Goal: Task Accomplishment & Management: Use online tool/utility

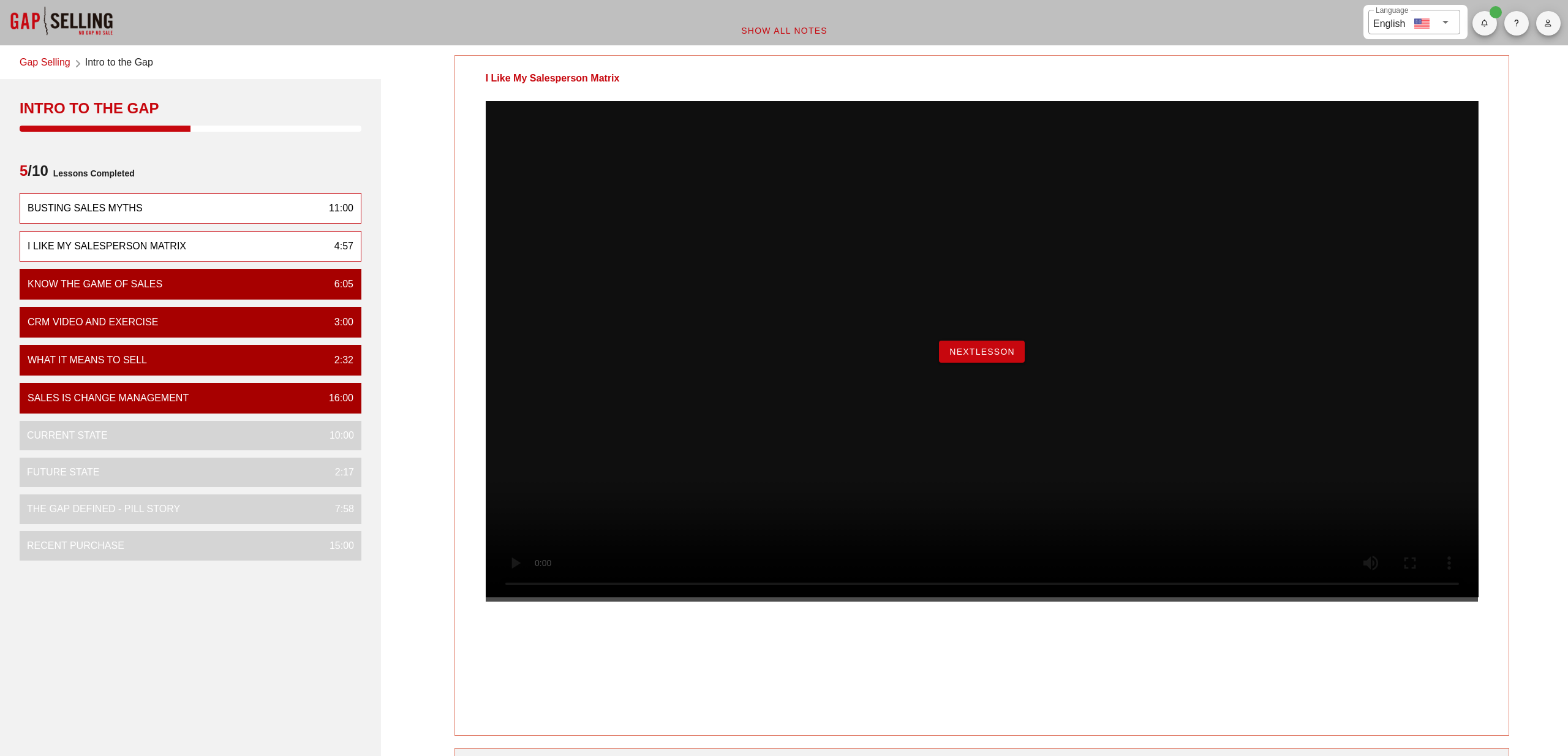
click at [198, 204] on div "Busting Sales Myths 11:00" at bounding box center [191, 208] width 342 height 31
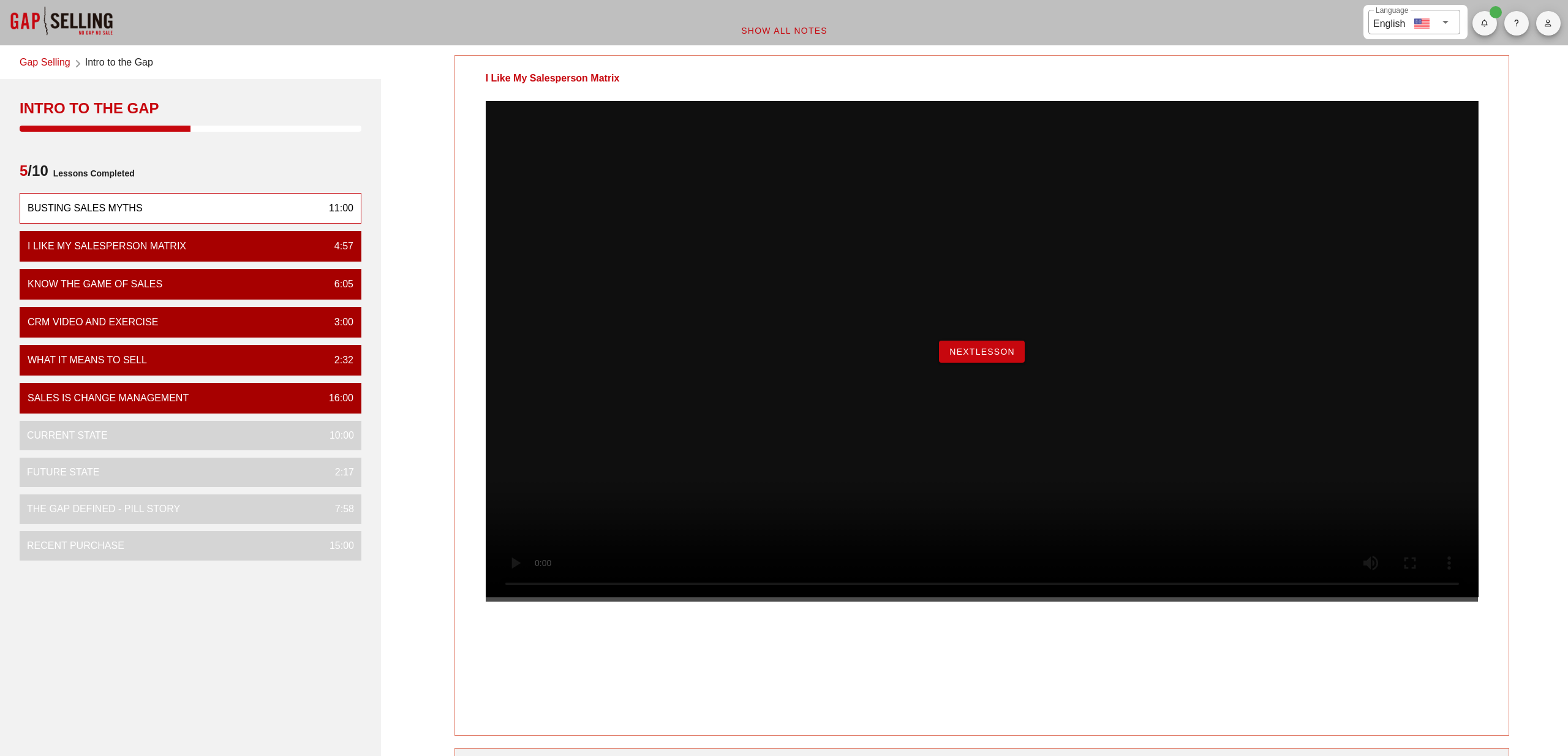
click at [68, 210] on div "Busting Sales Myths" at bounding box center [85, 208] width 115 height 15
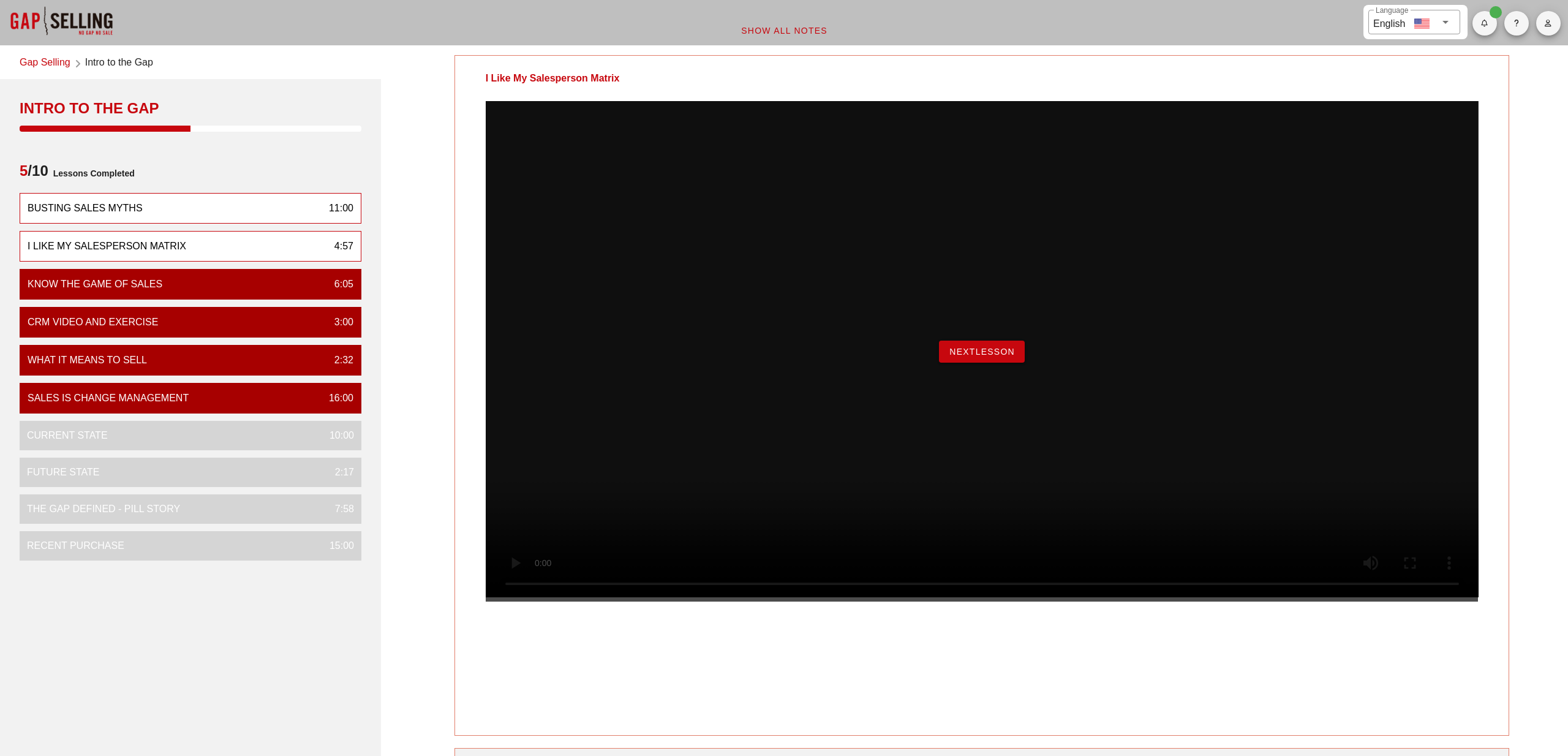
click at [68, 242] on div "I Like My Salesperson Matrix" at bounding box center [107, 246] width 159 height 15
click at [70, 204] on div "Busting Sales Myths" at bounding box center [85, 208] width 115 height 15
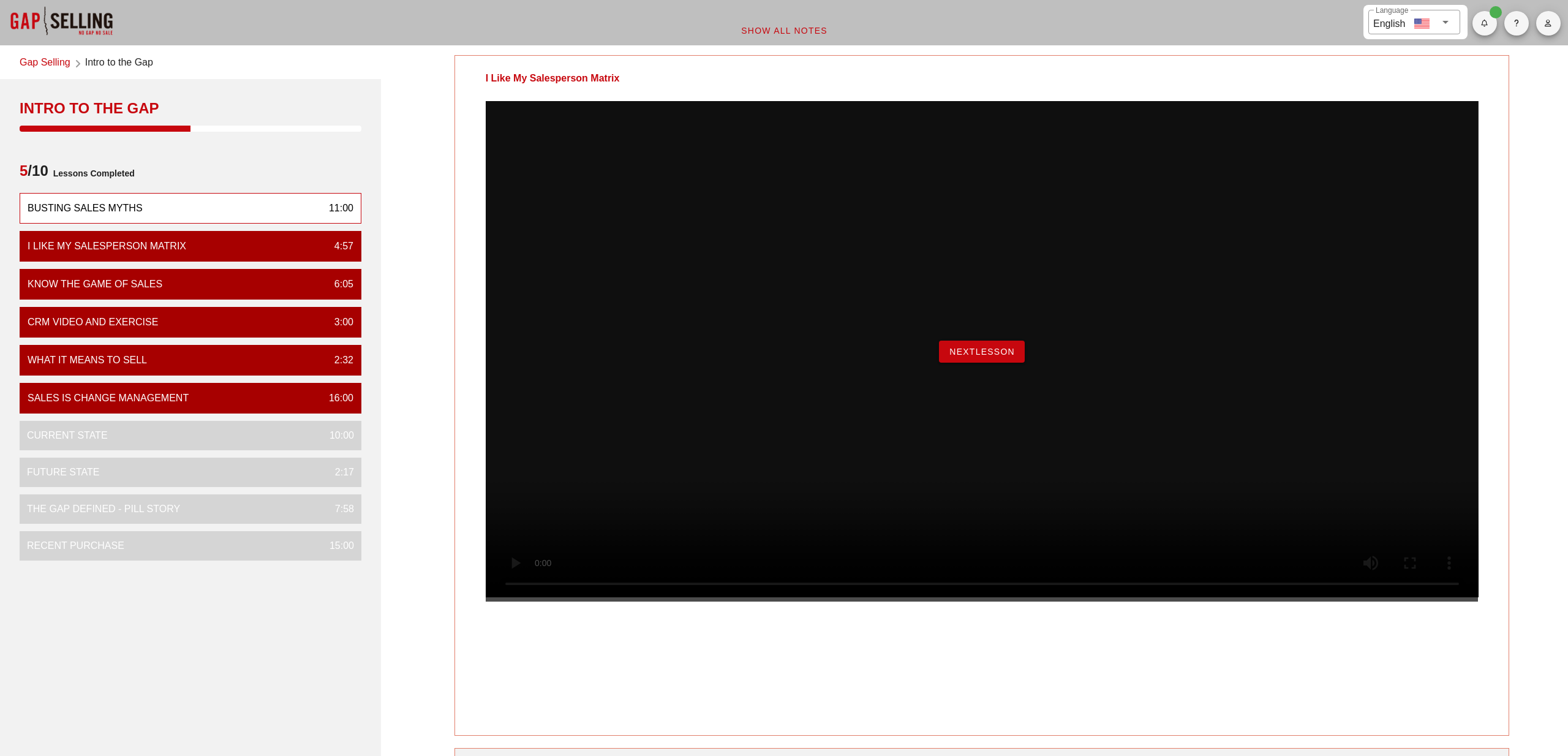
click at [984, 357] on span "NextLesson" at bounding box center [982, 351] width 66 height 9
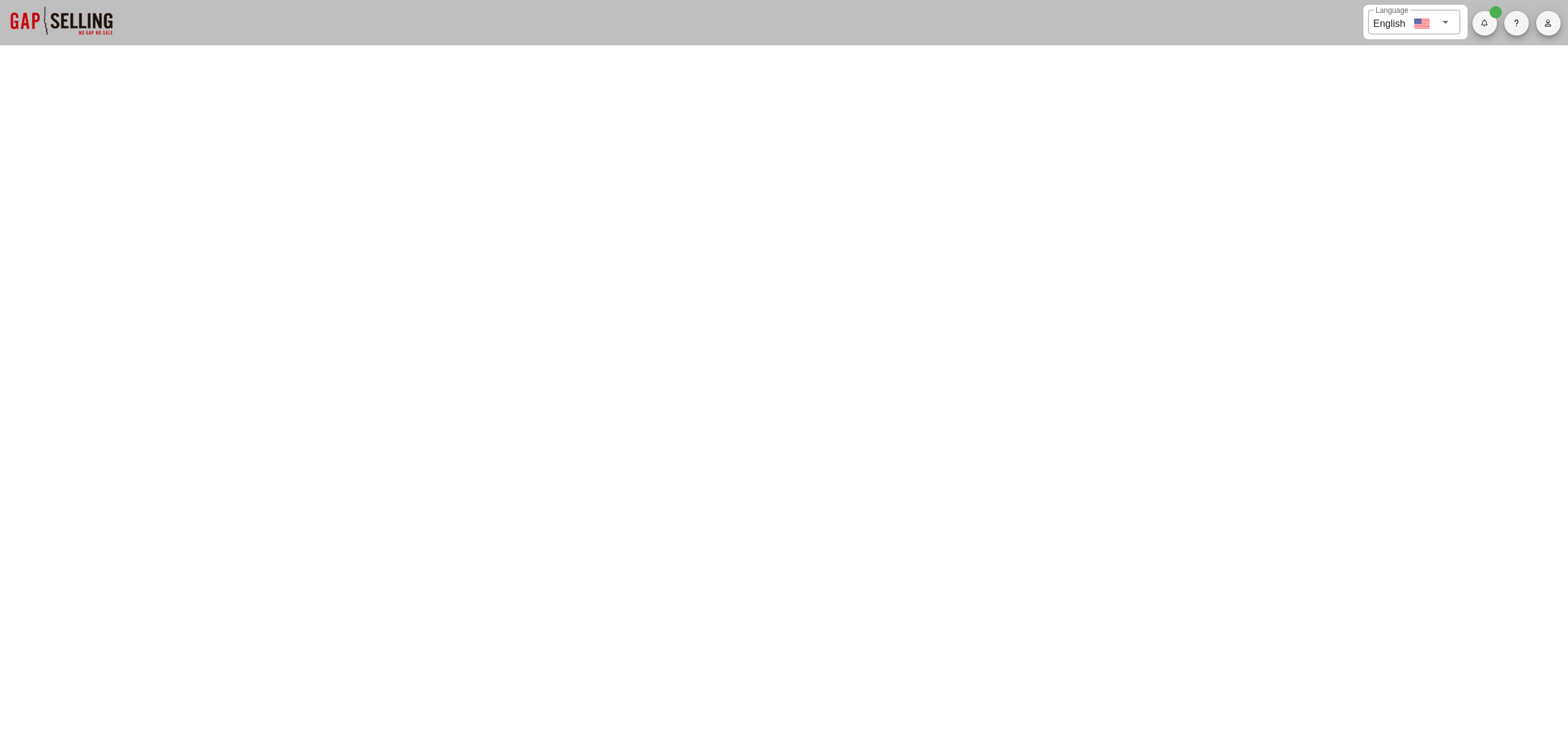
click at [57, 25] on div at bounding box center [61, 20] width 122 height 49
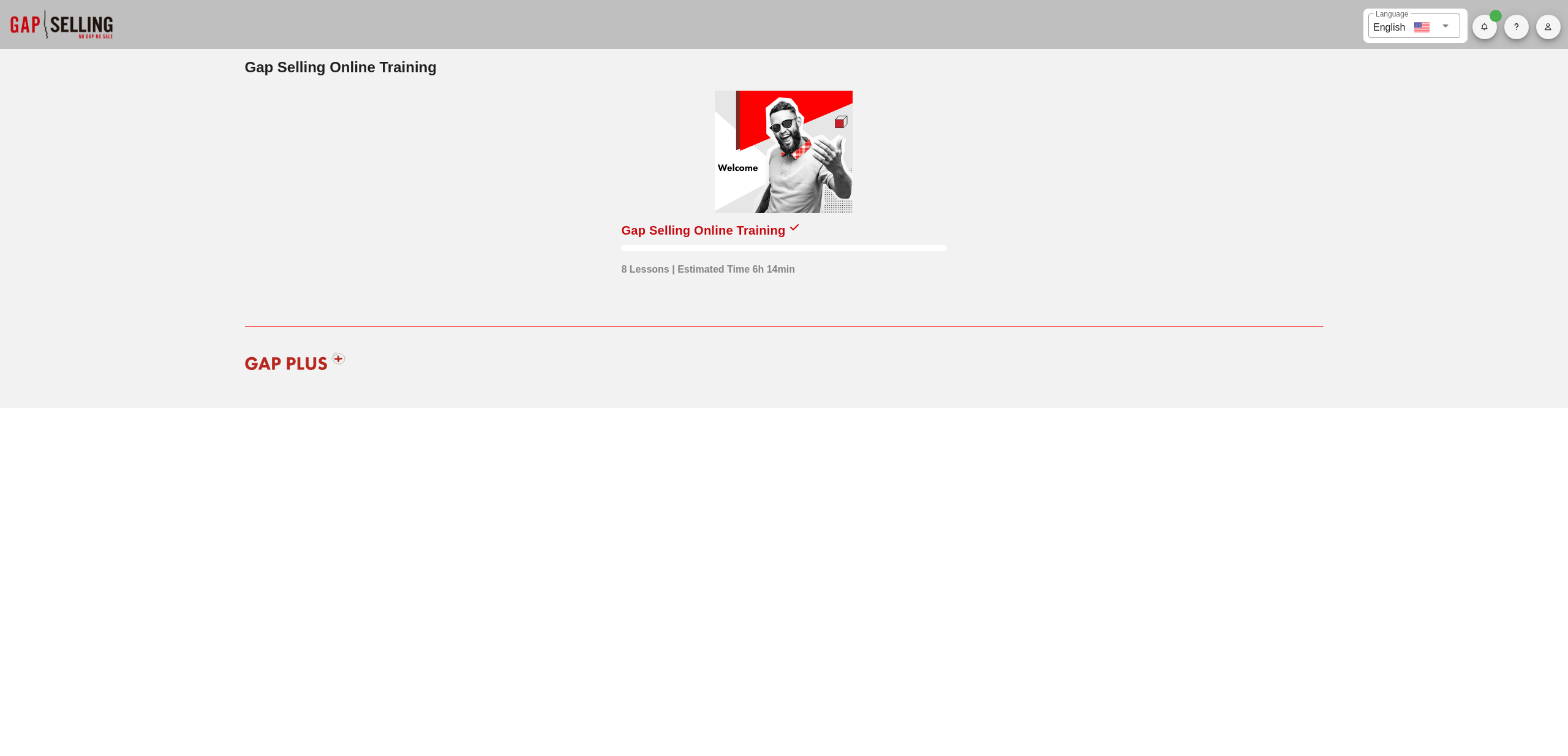
click at [749, 155] on div at bounding box center [783, 152] width 138 height 122
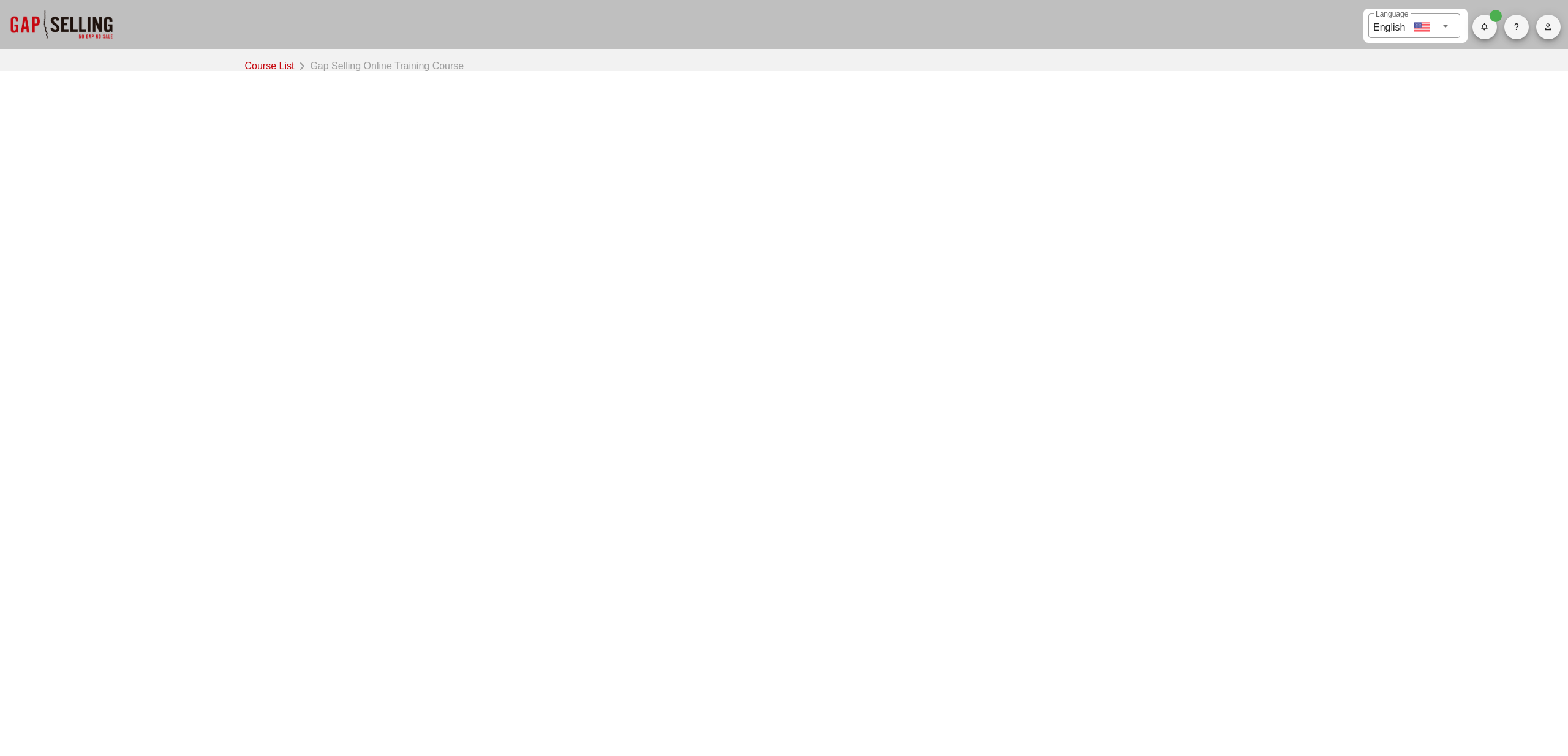
click at [28, 33] on div at bounding box center [61, 24] width 122 height 49
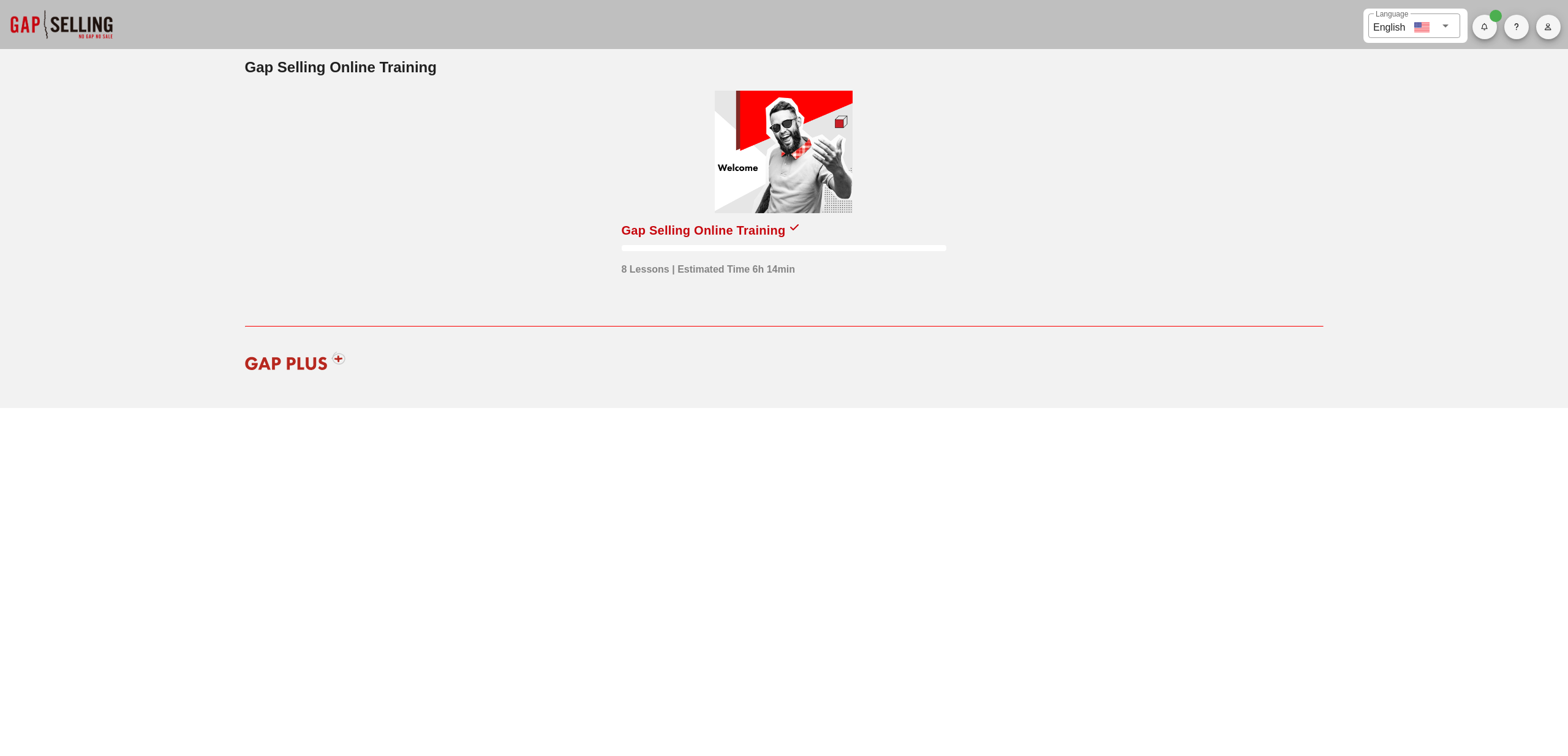
click at [1553, 25] on span "button" at bounding box center [1548, 27] width 25 height 7
click at [1498, 180] on small "Sign Out" at bounding box center [1495, 183] width 40 height 7
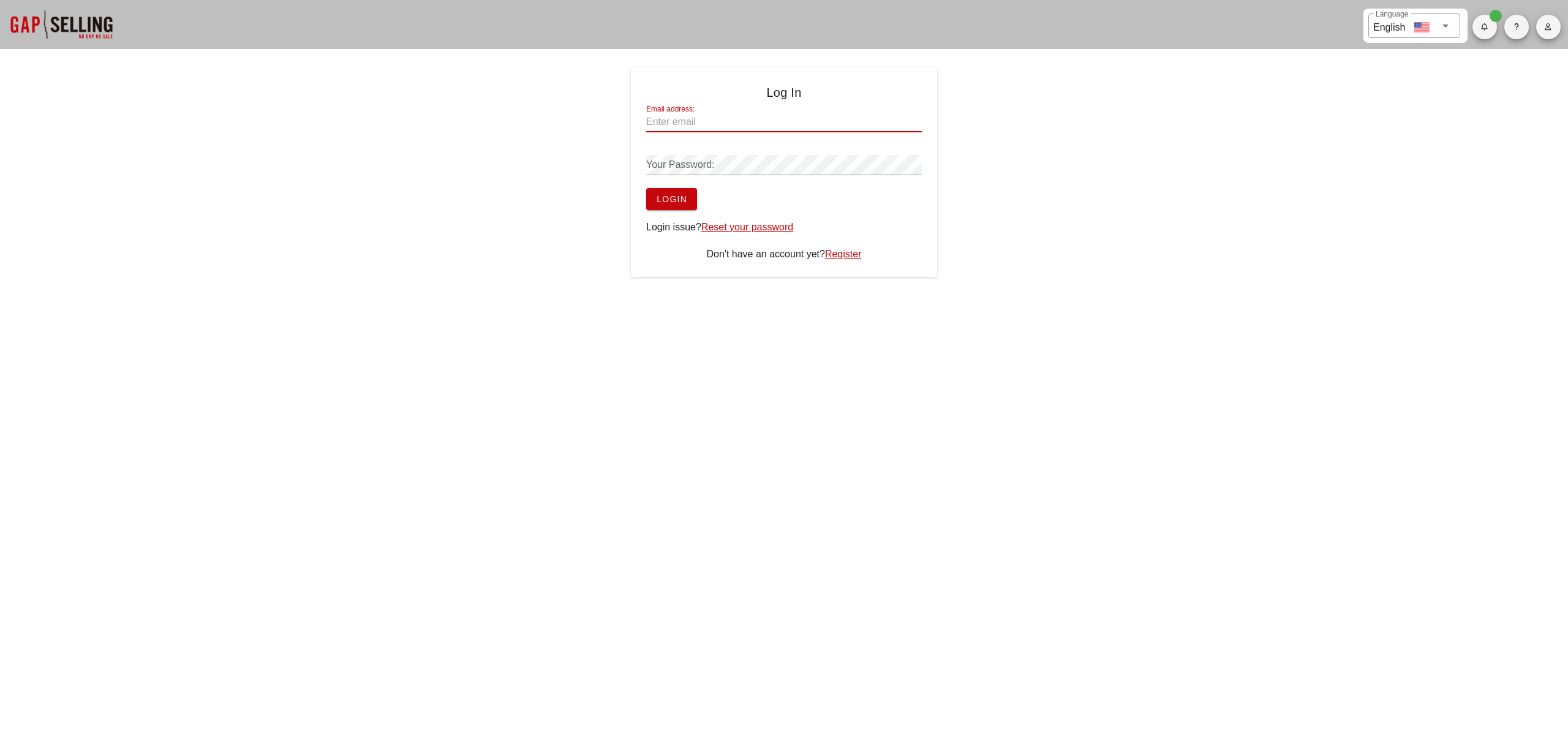
click at [739, 121] on input "Email address:" at bounding box center [784, 122] width 276 height 20
click at [713, 126] on input "jack@" at bounding box center [784, 122] width 276 height 20
paste input "secuenetmd.com"
click at [692, 122] on input "jack@secuenetmd.com" at bounding box center [784, 122] width 276 height 20
drag, startPoint x: 742, startPoint y: 121, endPoint x: 676, endPoint y: 123, distance: 66.0
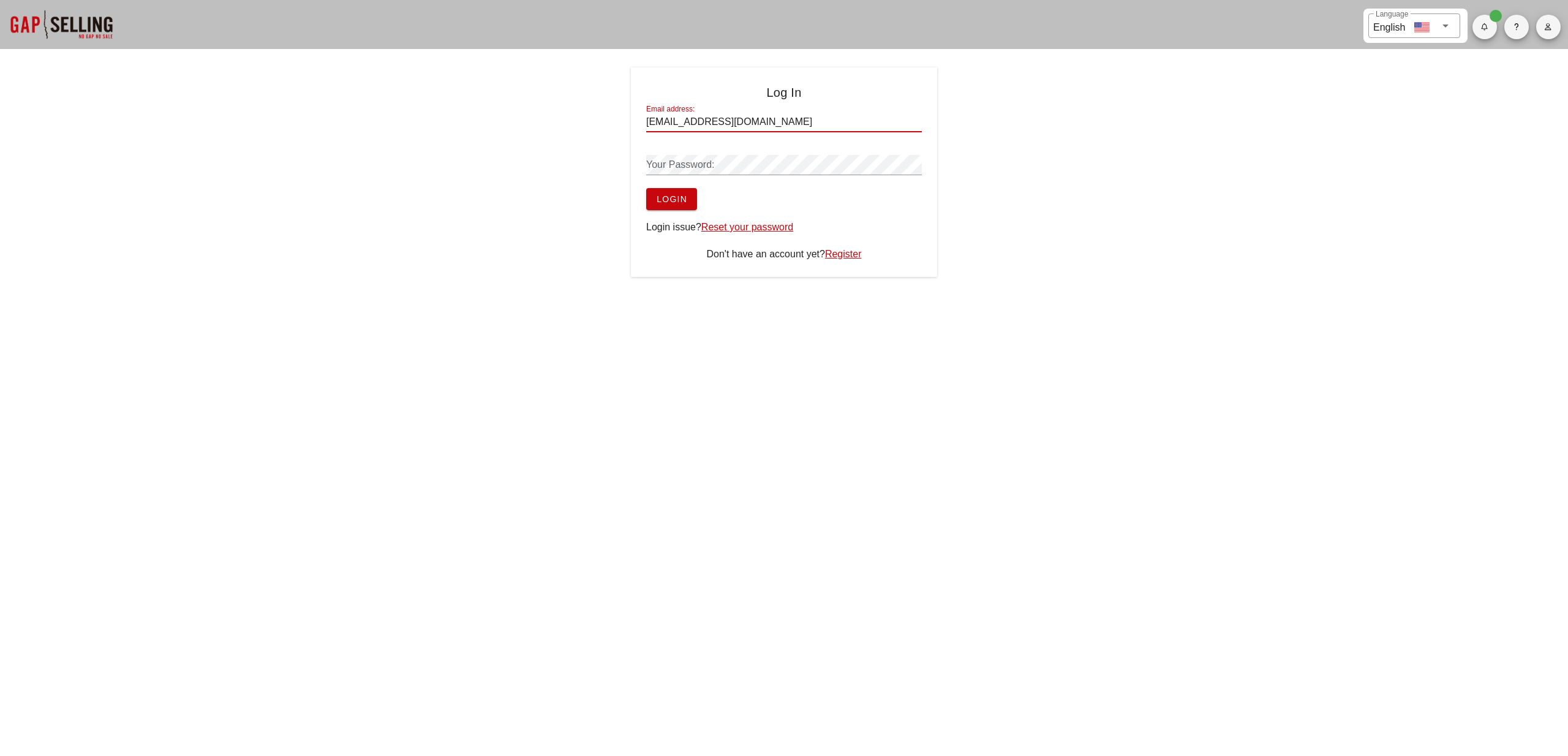
click at [676, 123] on input "jack@secuenetmd.com" at bounding box center [784, 122] width 276 height 20
type input "[EMAIL_ADDRESS][DOMAIN_NAME]"
click at [646, 188] on button "Login" at bounding box center [672, 199] width 51 height 22
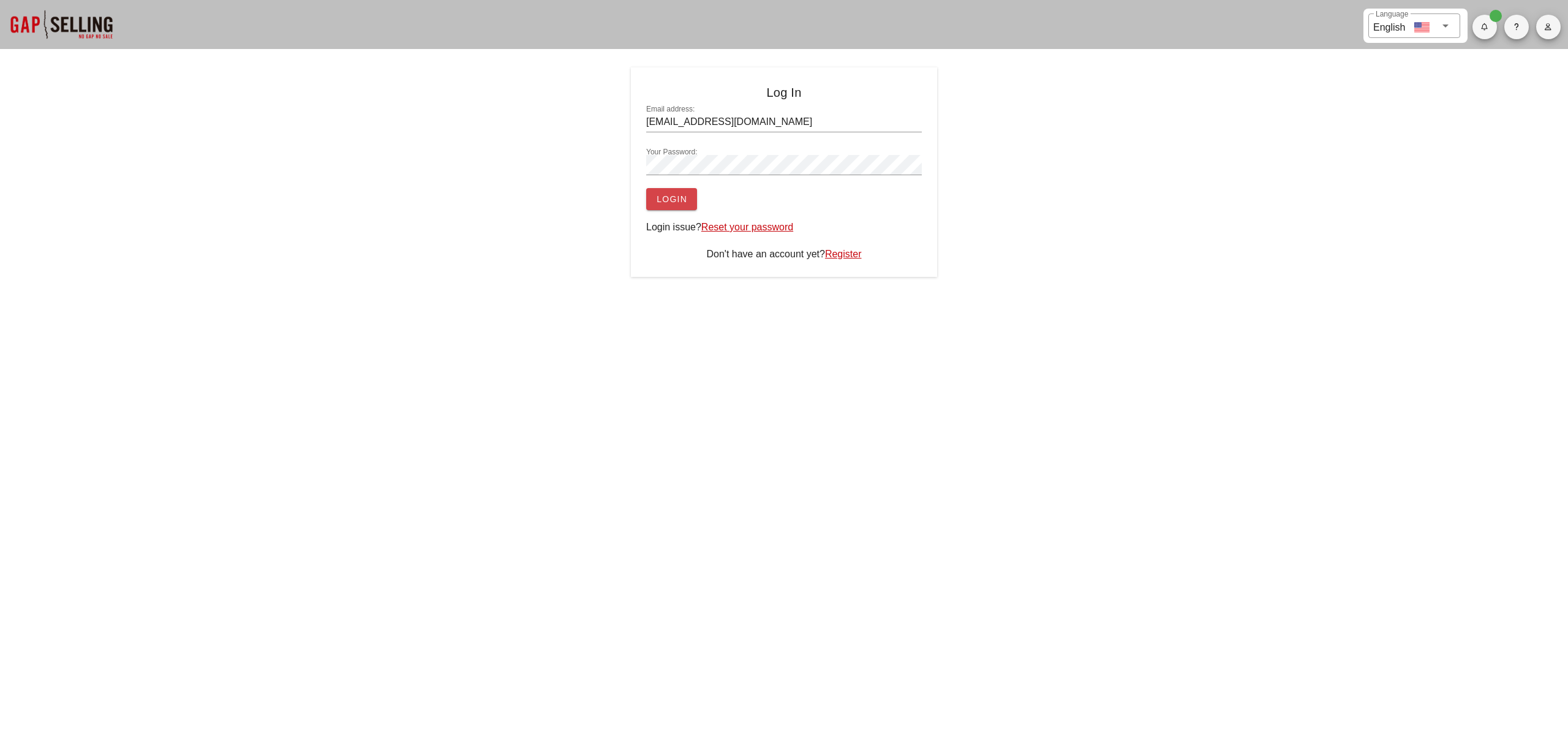
click at [670, 201] on span "Login" at bounding box center [672, 199] width 31 height 9
click at [731, 124] on input "Email address:" at bounding box center [784, 122] width 276 height 20
type input "[EMAIL_ADDRESS][DOMAIN_NAME]"
click at [664, 197] on span "Login" at bounding box center [672, 199] width 31 height 9
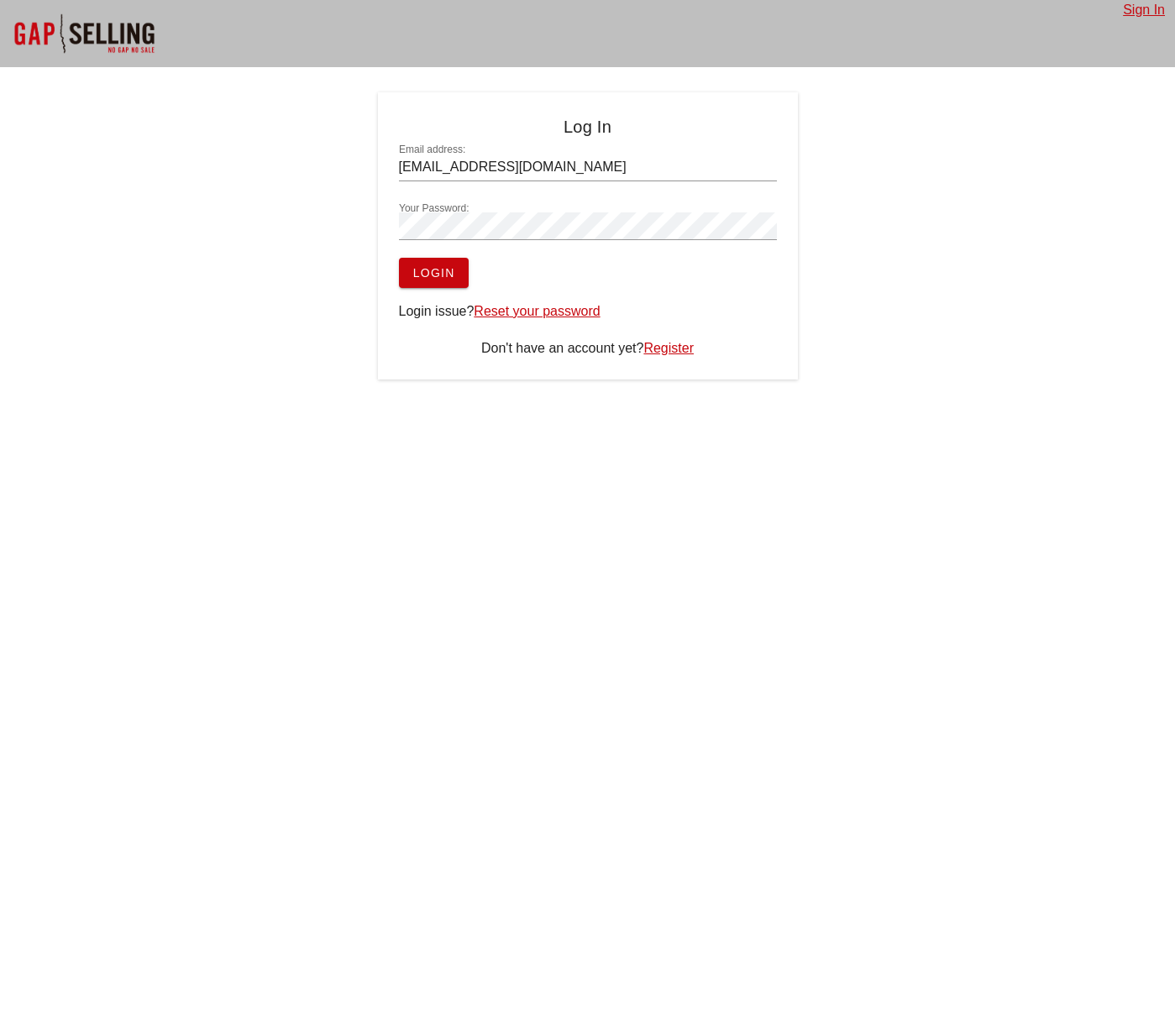
click at [1149, 11] on link "Sign In" at bounding box center [1144, 10] width 42 height 14
click at [456, 165] on input "Email address:" at bounding box center [588, 167] width 378 height 27
type input "jack@securenetmd.com"
click at [399, 257] on button "Login" at bounding box center [434, 272] width 70 height 30
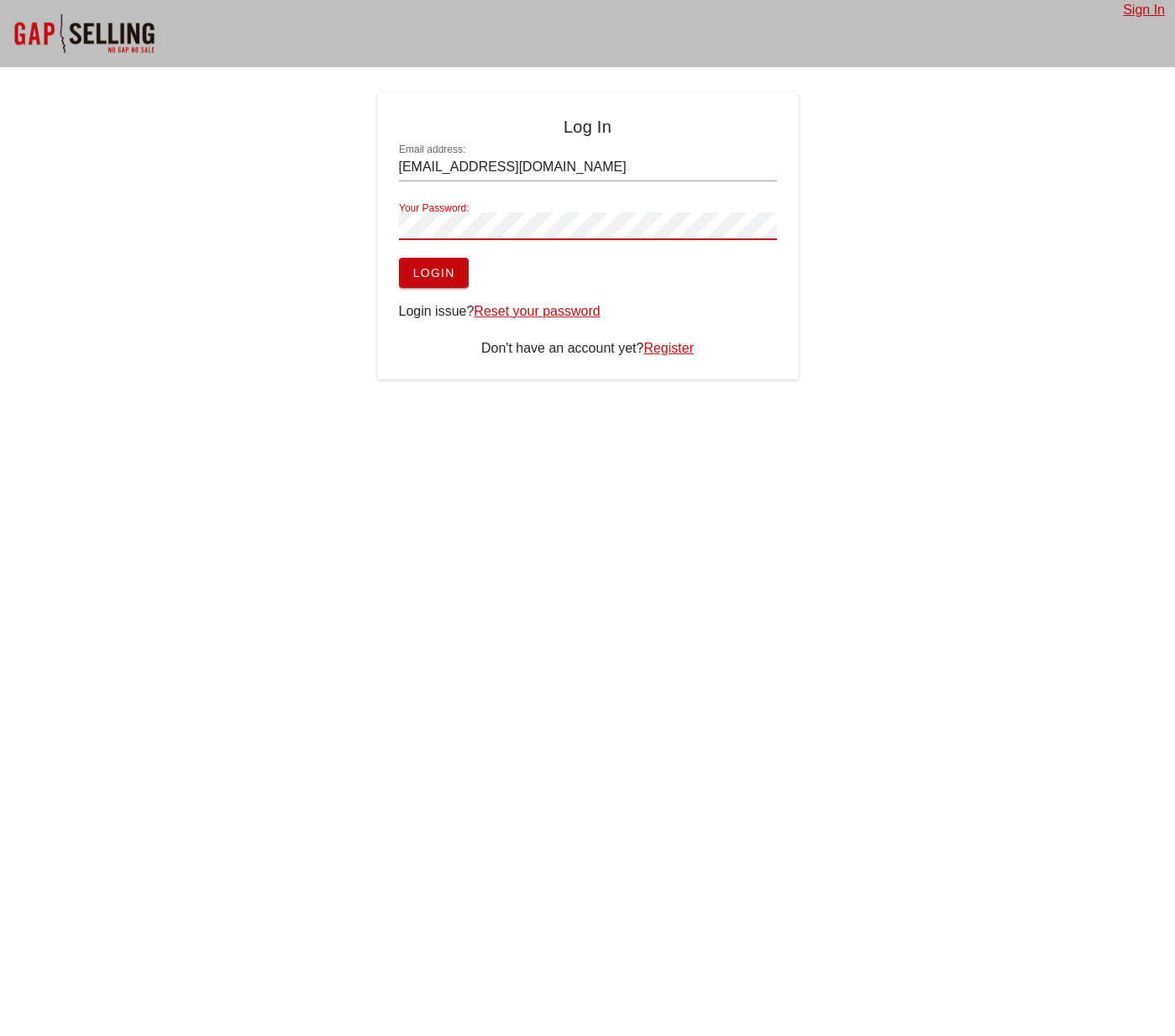
scroll to position [15, 0]
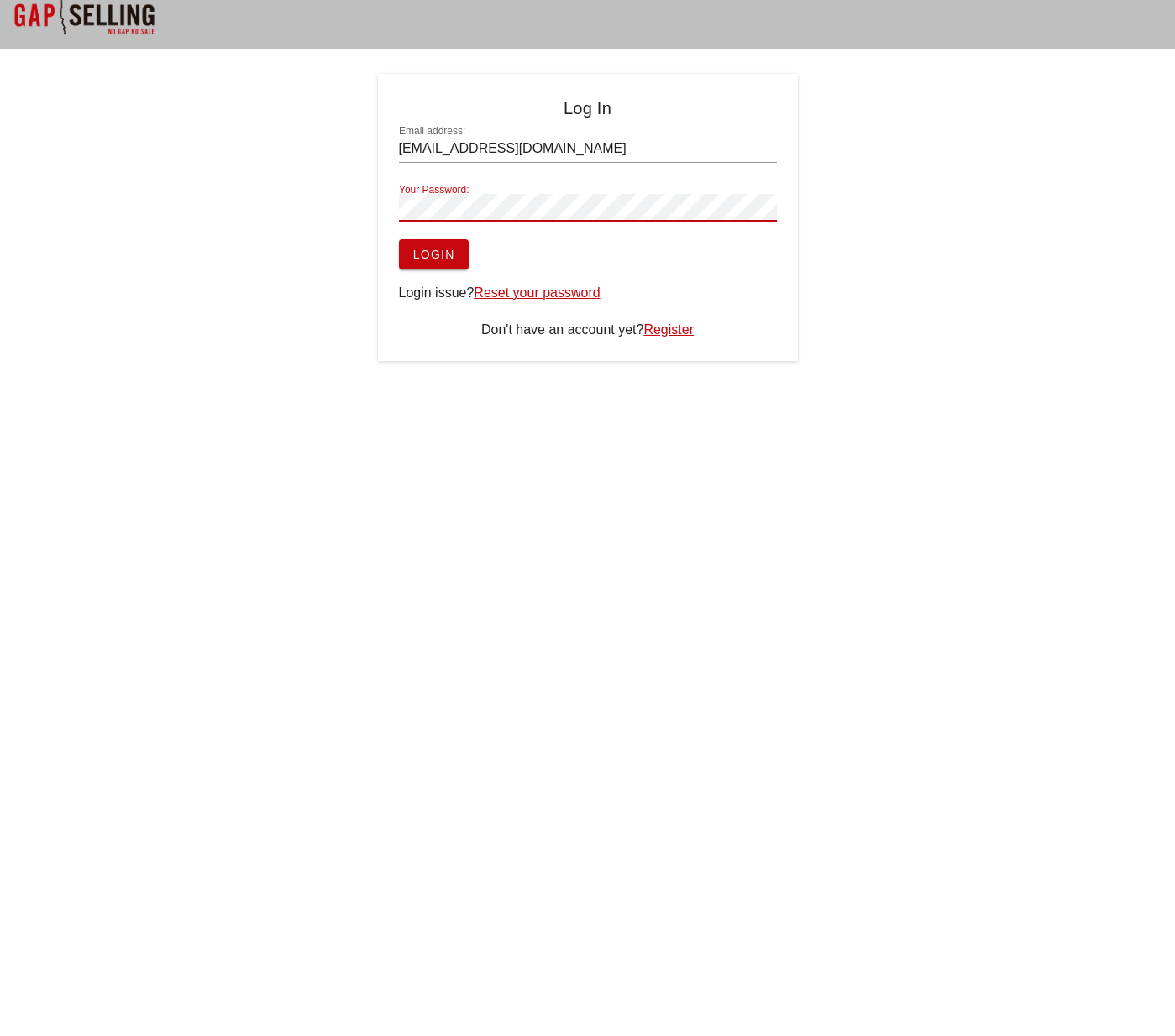
click at [422, 255] on span "Login" at bounding box center [433, 253] width 43 height 13
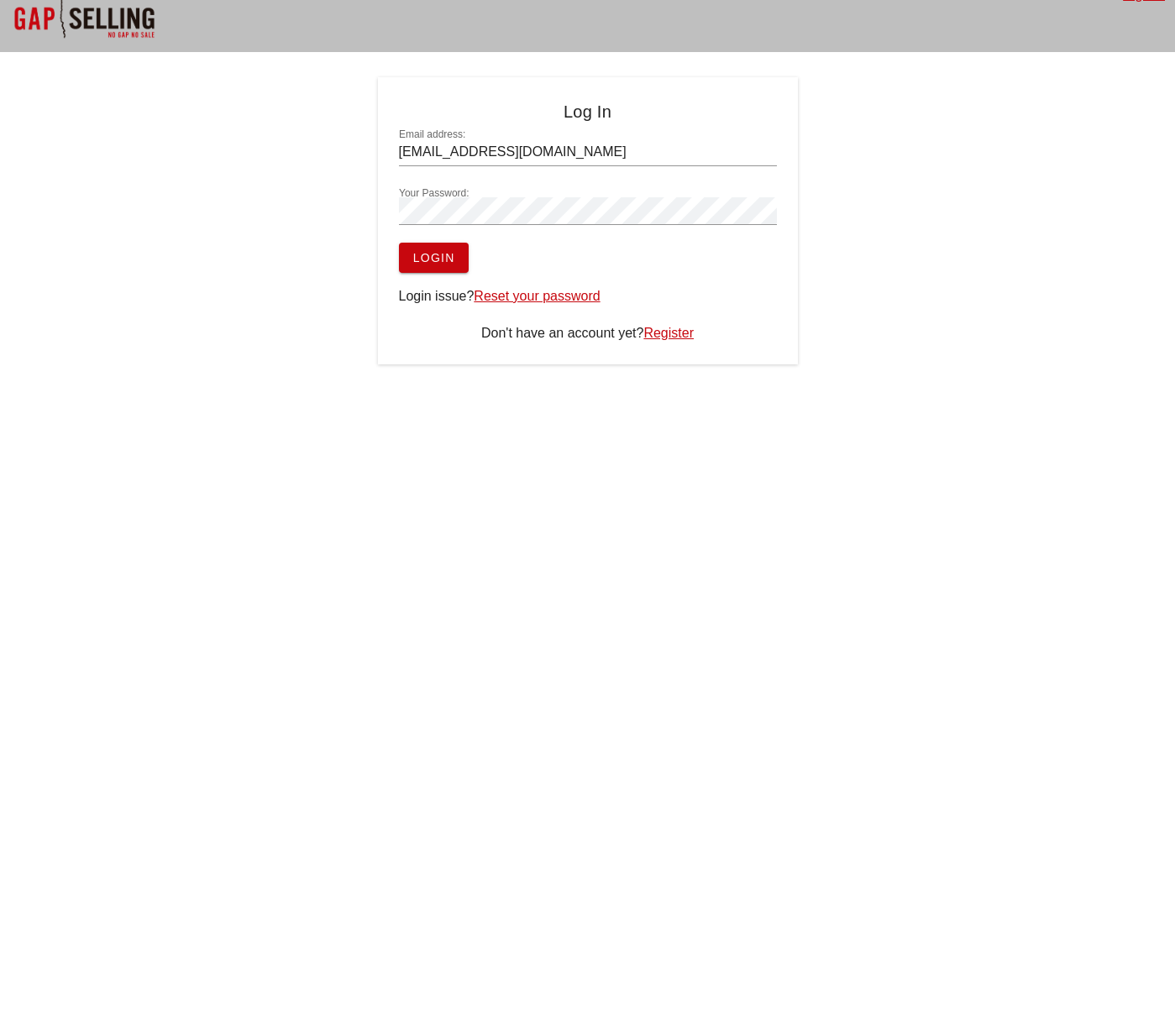
click at [426, 259] on span "Login" at bounding box center [433, 257] width 43 height 13
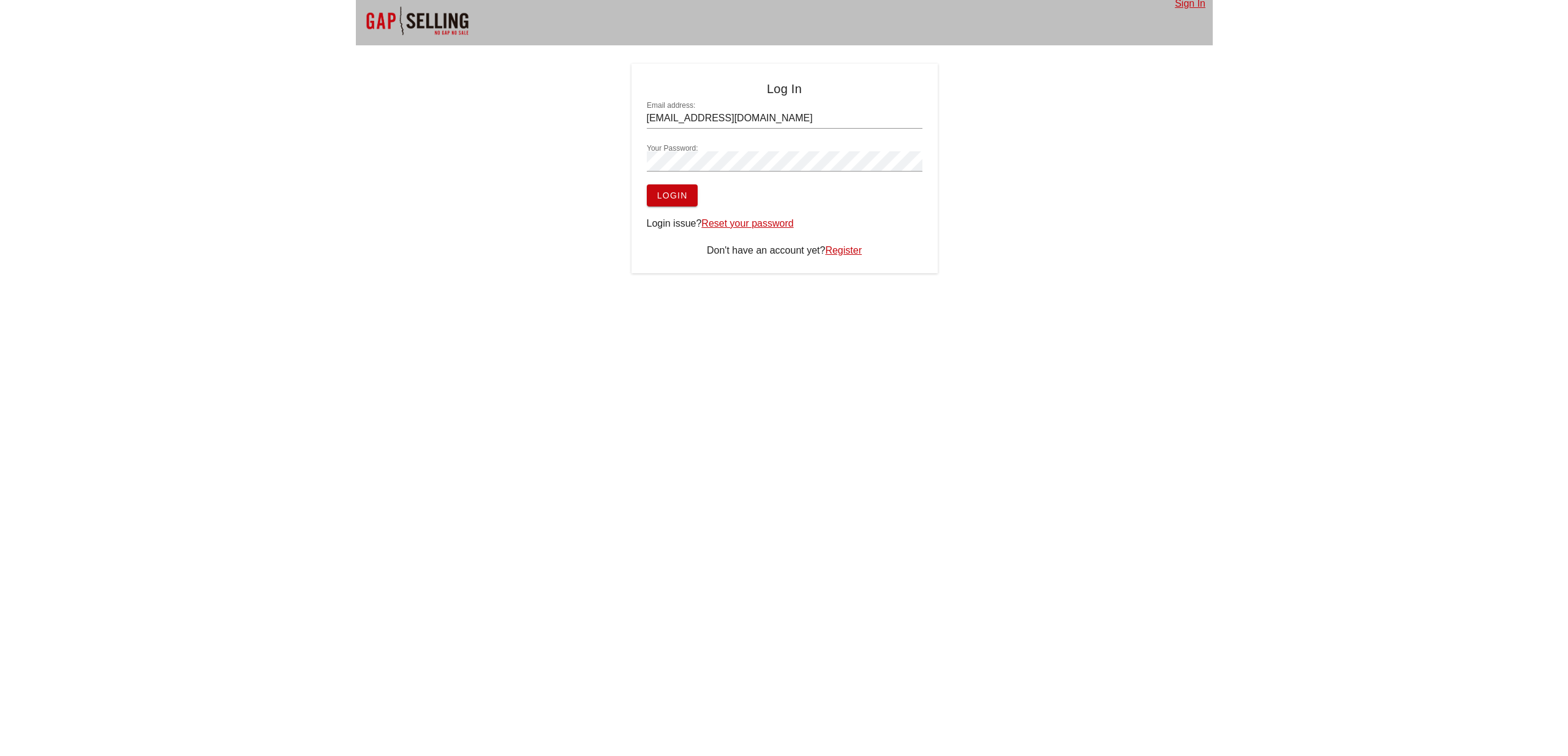
scroll to position [5, 0]
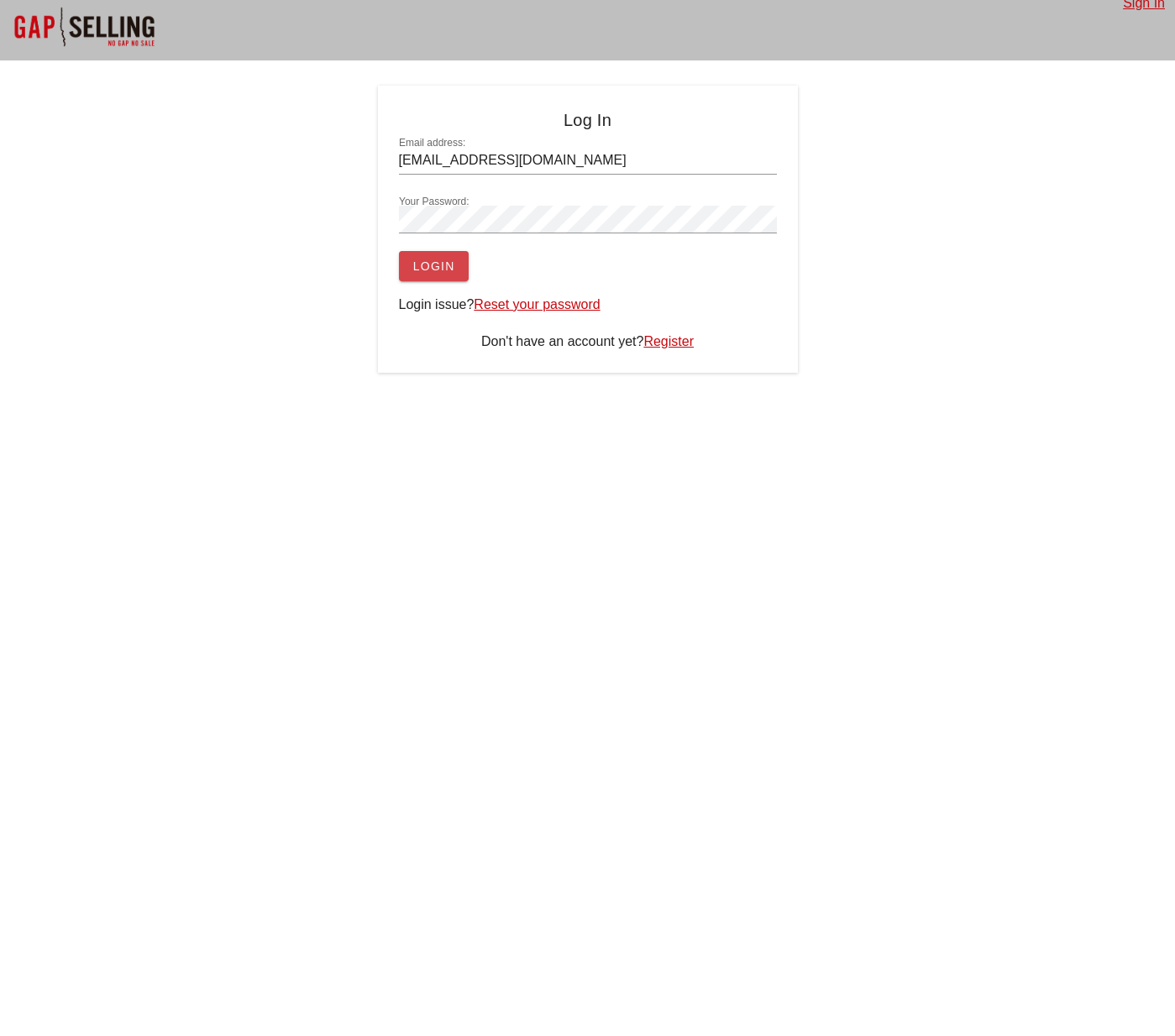
click at [439, 273] on span "Login" at bounding box center [433, 265] width 43 height 13
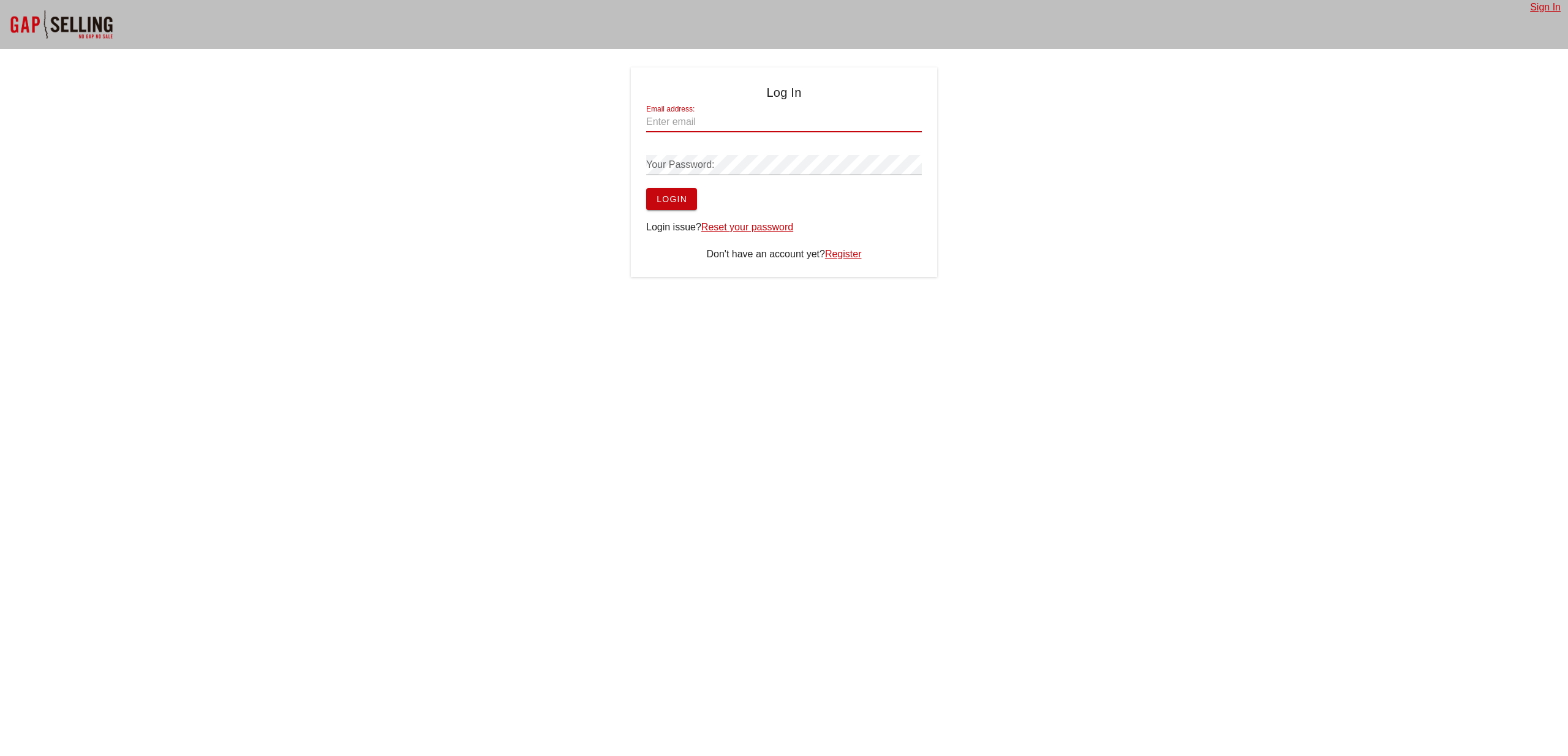
click at [686, 122] on input "Email address:" at bounding box center [784, 122] width 276 height 20
click at [666, 197] on span "Login" at bounding box center [672, 199] width 31 height 9
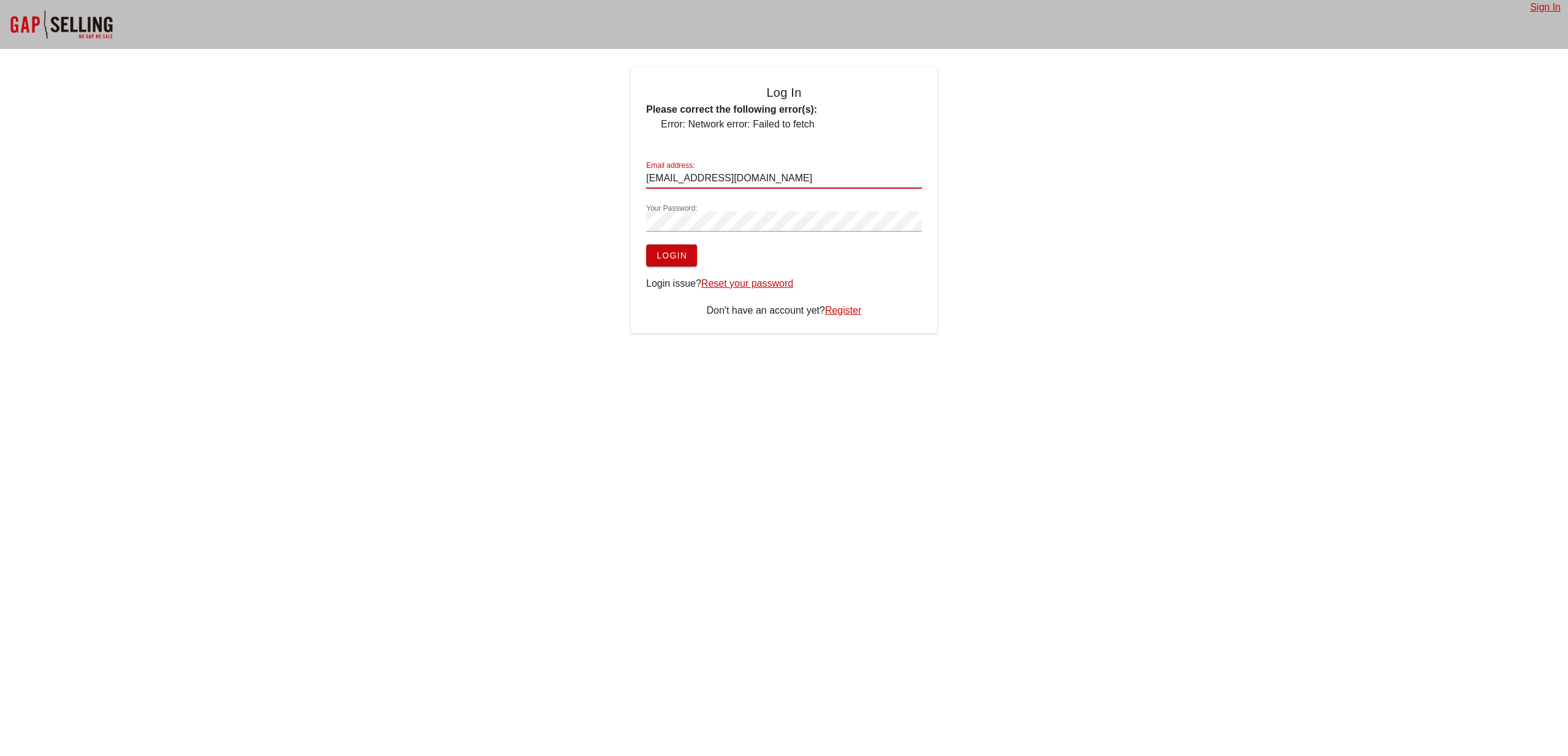
drag, startPoint x: 762, startPoint y: 175, endPoint x: 609, endPoint y: 180, distance: 153.1
click at [609, 180] on div "Log In Please correct the following error(s): Error: Network error: Failed to f…" at bounding box center [784, 200] width 1568 height 266
paste input "email"
click at [693, 178] on input "[EMAIL_ADDRESS][DOMAIN_NAME]" at bounding box center [784, 178] width 276 height 20
type input "[EMAIL_ADDRESS][DOMAIN_NAME]"
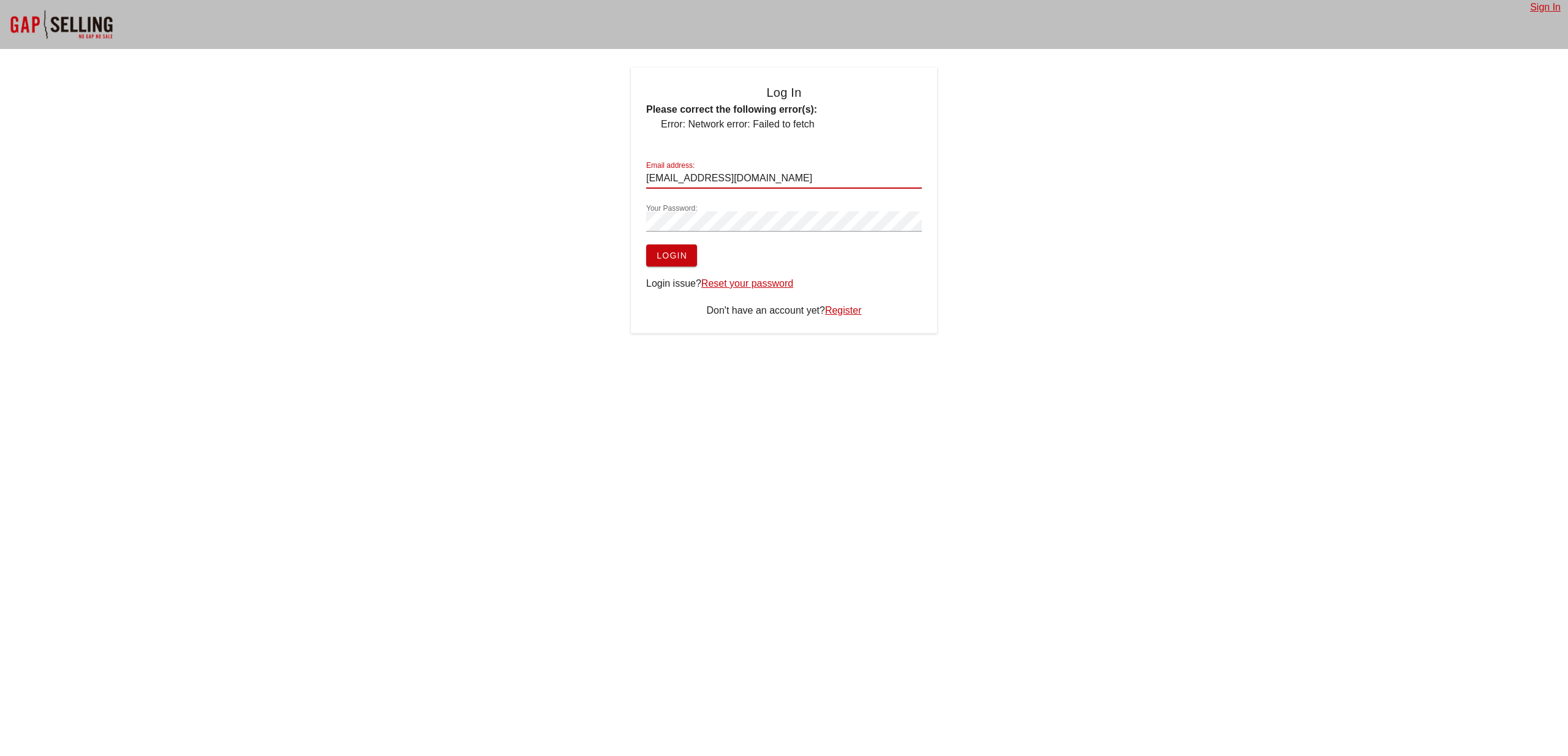
drag, startPoint x: 757, startPoint y: 179, endPoint x: 674, endPoint y: 178, distance: 83.0
click at [674, 178] on input "[EMAIL_ADDRESS][DOMAIN_NAME]" at bounding box center [784, 178] width 276 height 20
